Goal: Information Seeking & Learning: Learn about a topic

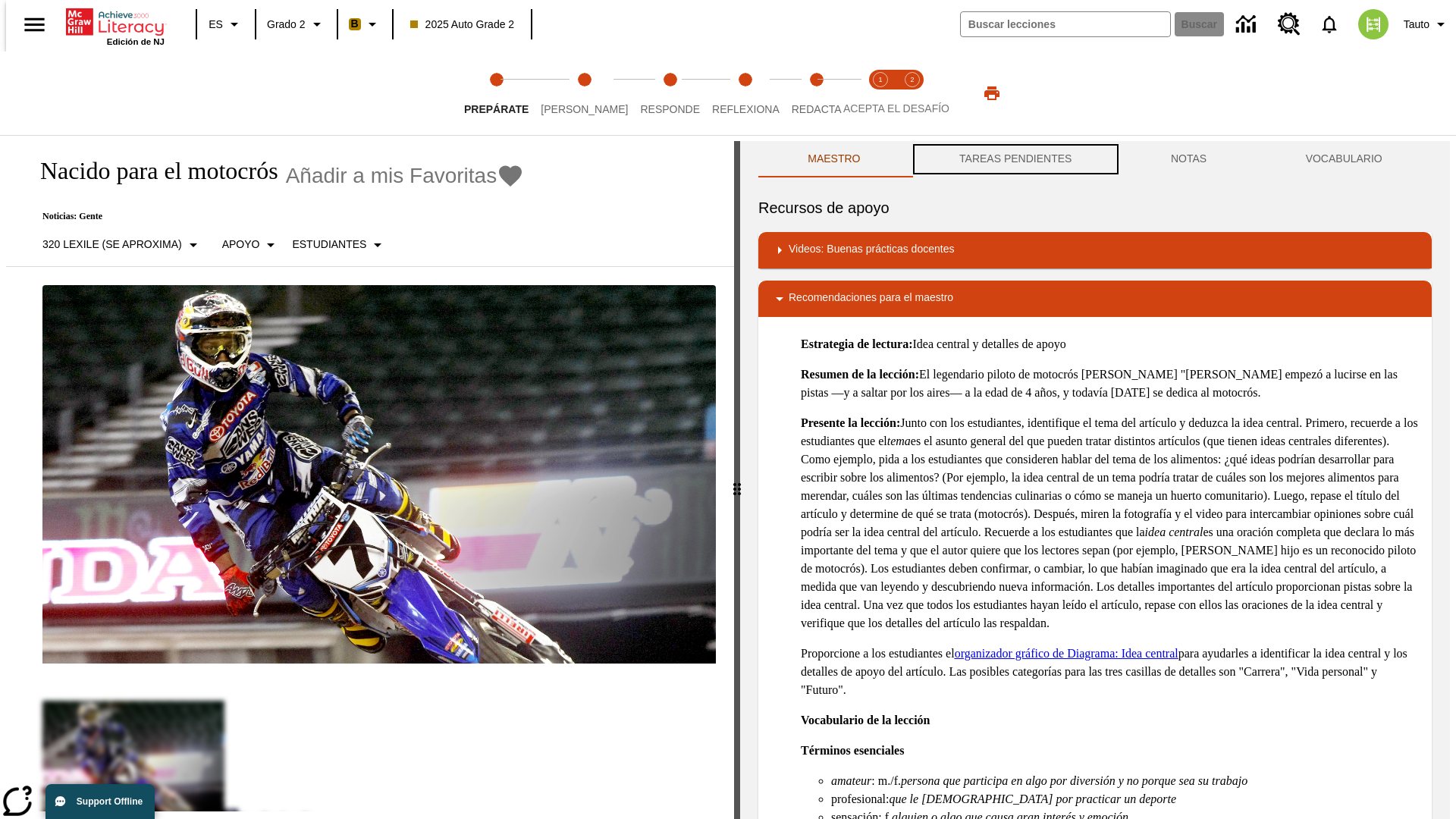
click at [1014, 159] on button "TAREAS PENDIENTES" at bounding box center [1016, 159] width 212 height 37
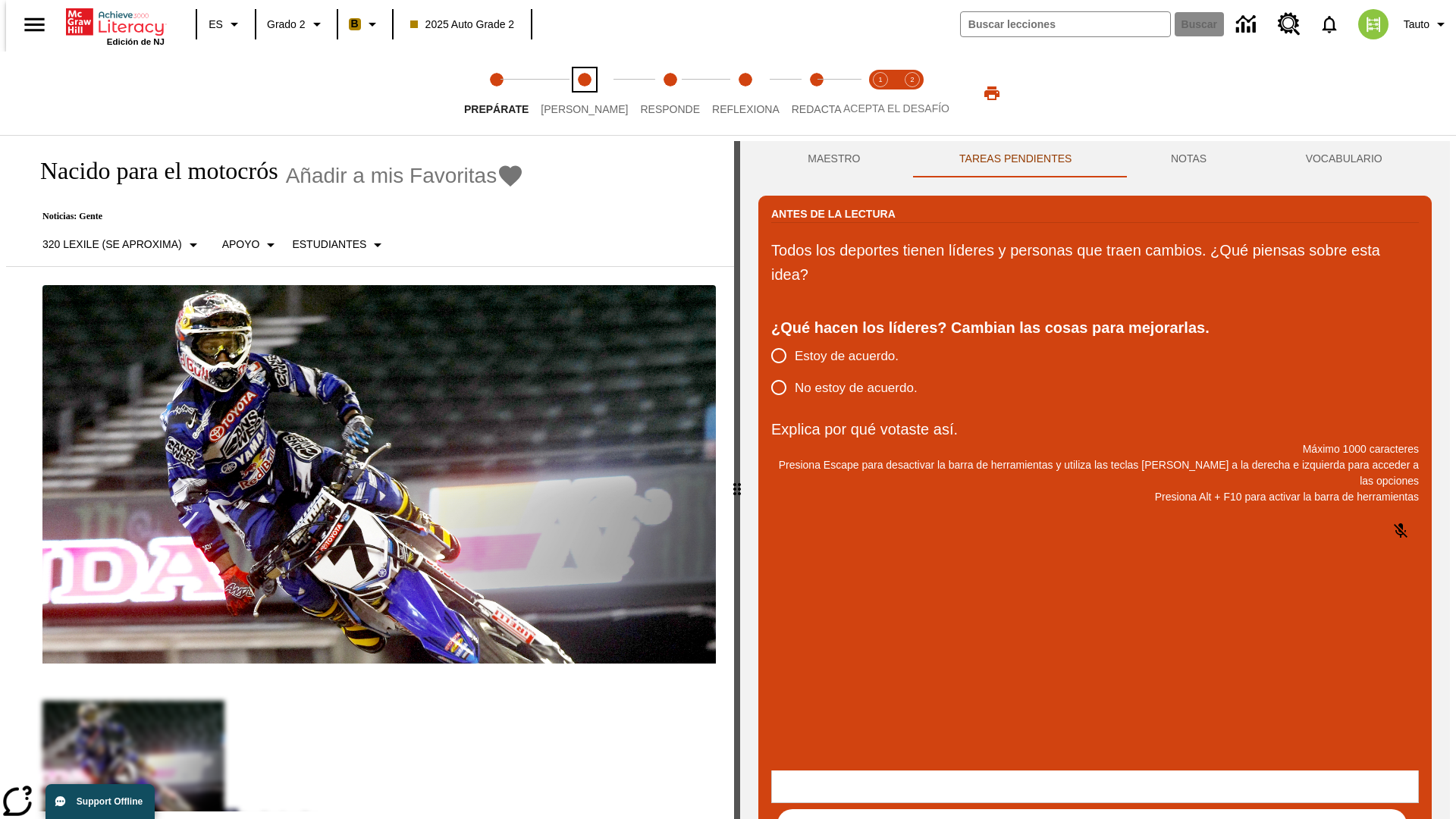
click at [572, 93] on span "Lee" at bounding box center [584, 104] width 87 height 28
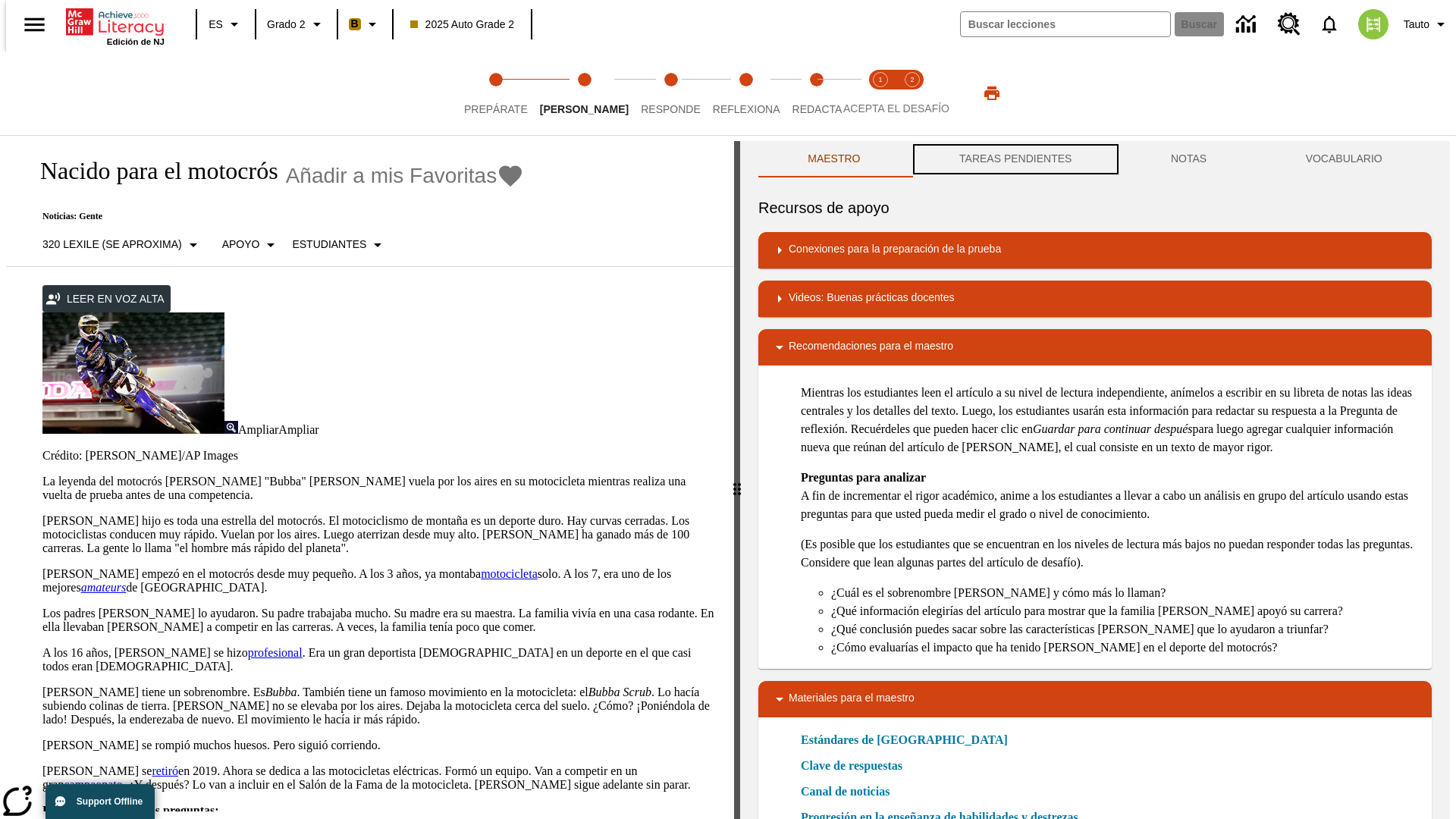
scroll to position [1, 0]
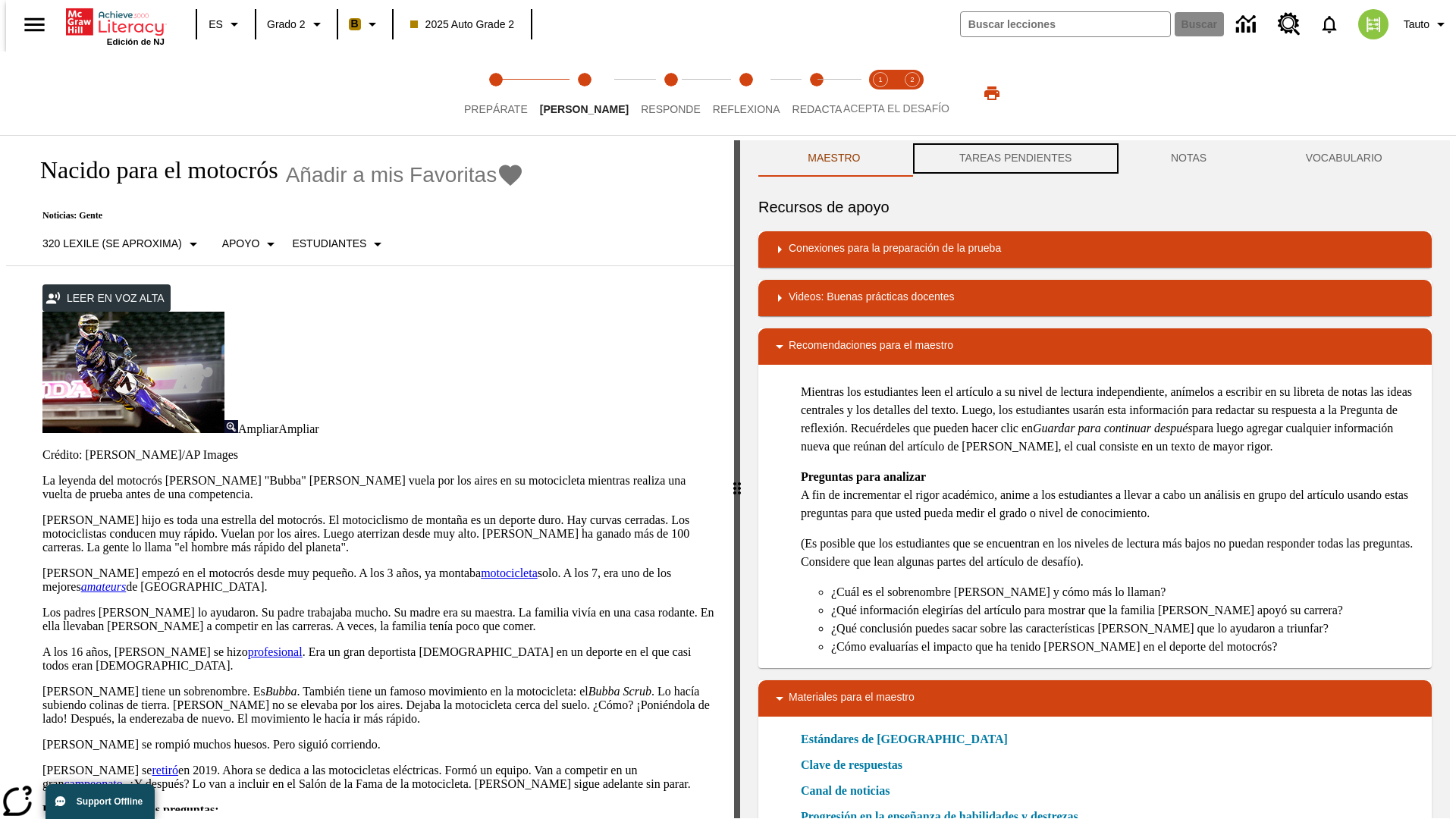
click at [1014, 159] on button "TAREAS PENDIENTES" at bounding box center [1016, 158] width 212 height 37
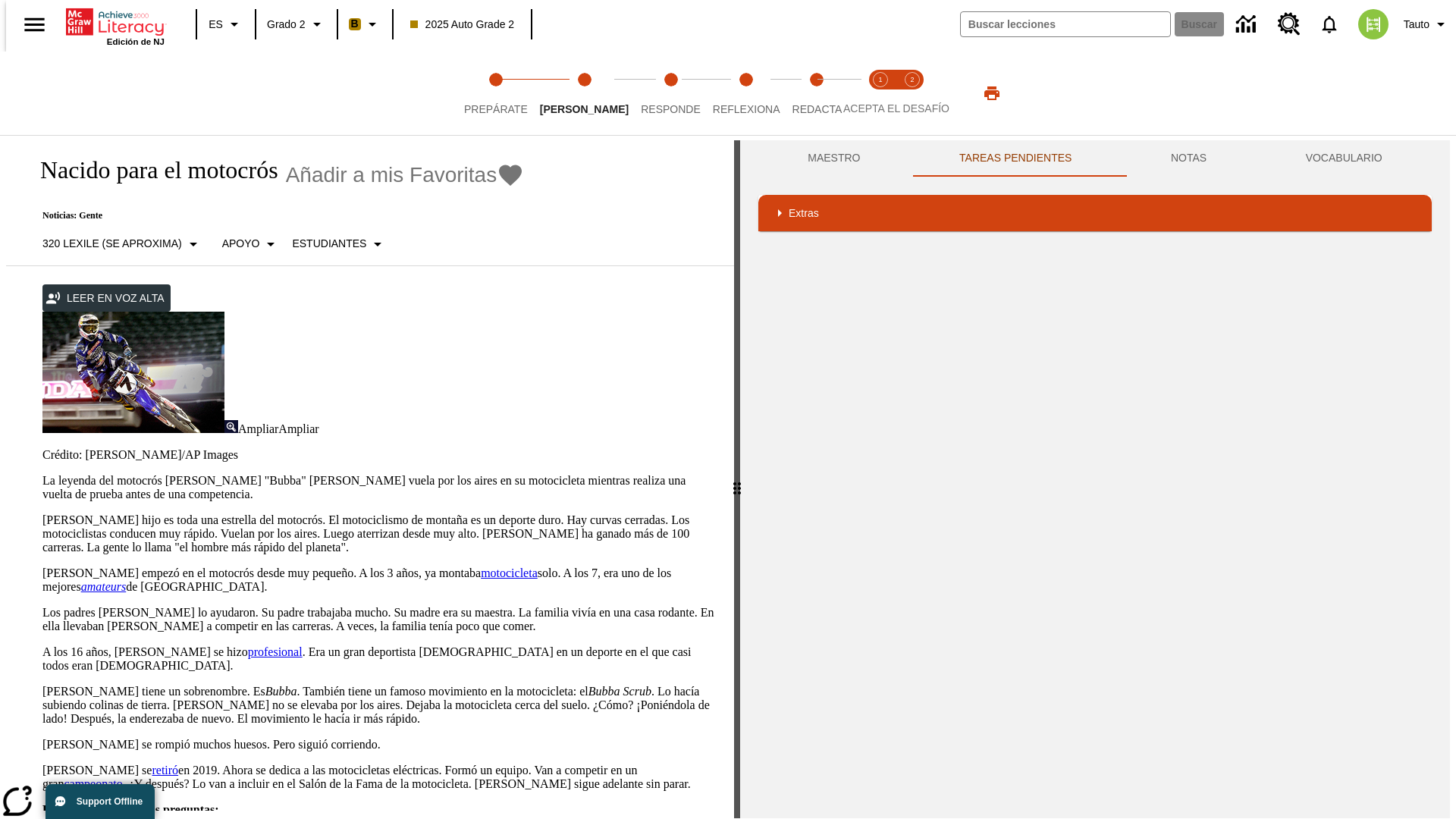
click at [43, 514] on p "James Stewart hijo es toda una estrella del motocrós. El motociclismo de montañ…" at bounding box center [379, 533] width 673 height 41
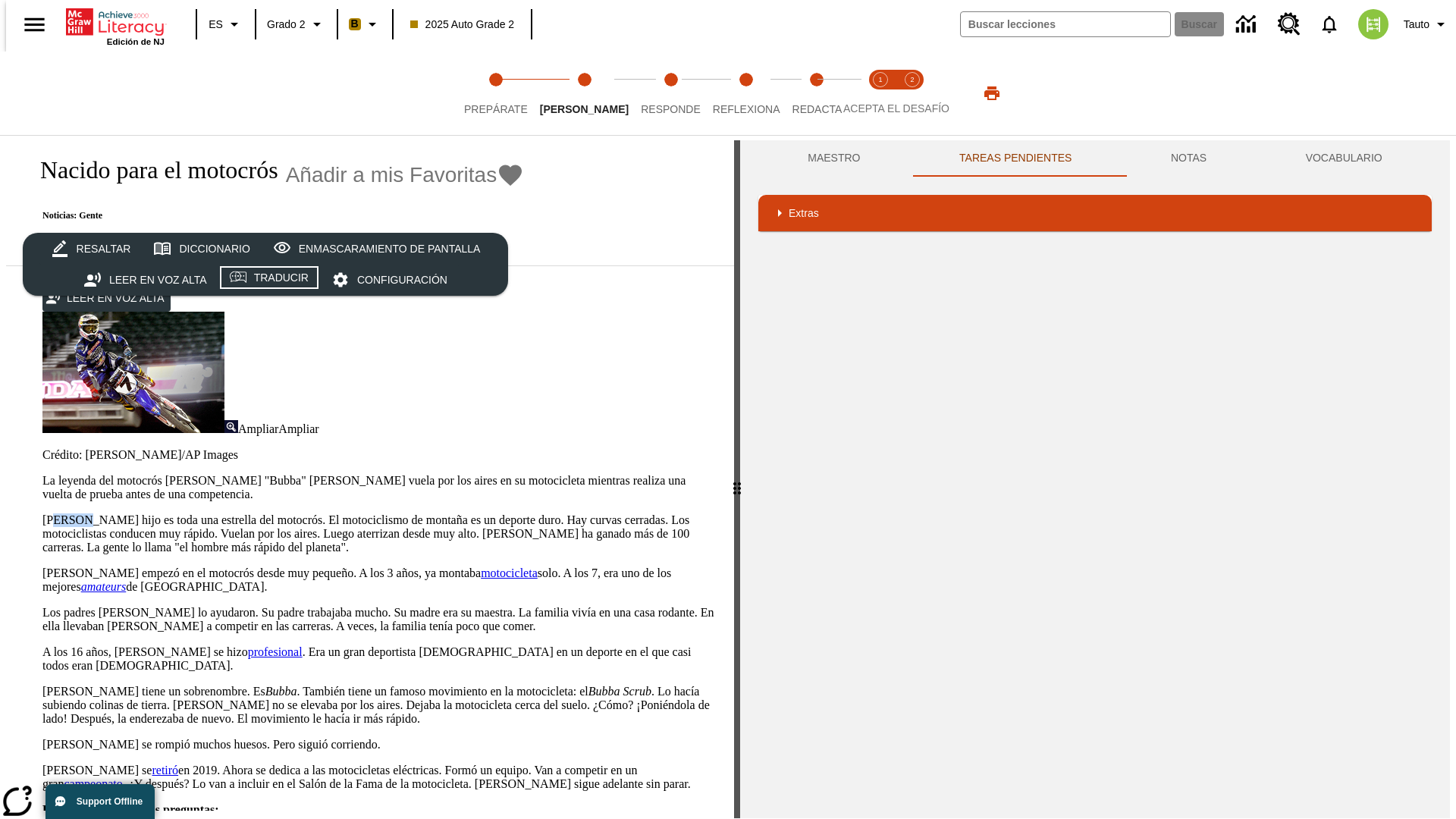
click at [270, 280] on div "Traducir" at bounding box center [281, 278] width 54 height 19
